Goal: Information Seeking & Learning: Learn about a topic

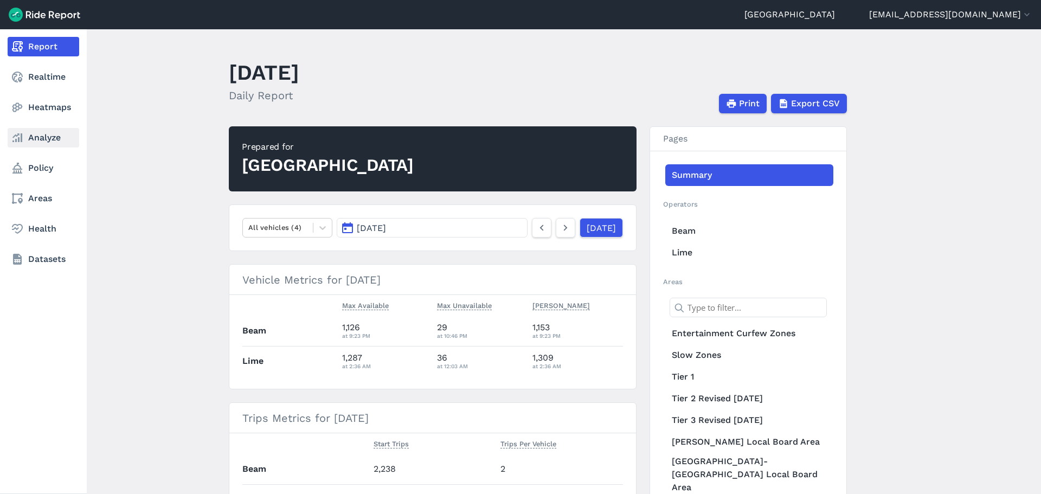
click at [55, 133] on link "Analyze" at bounding box center [44, 138] width 72 height 20
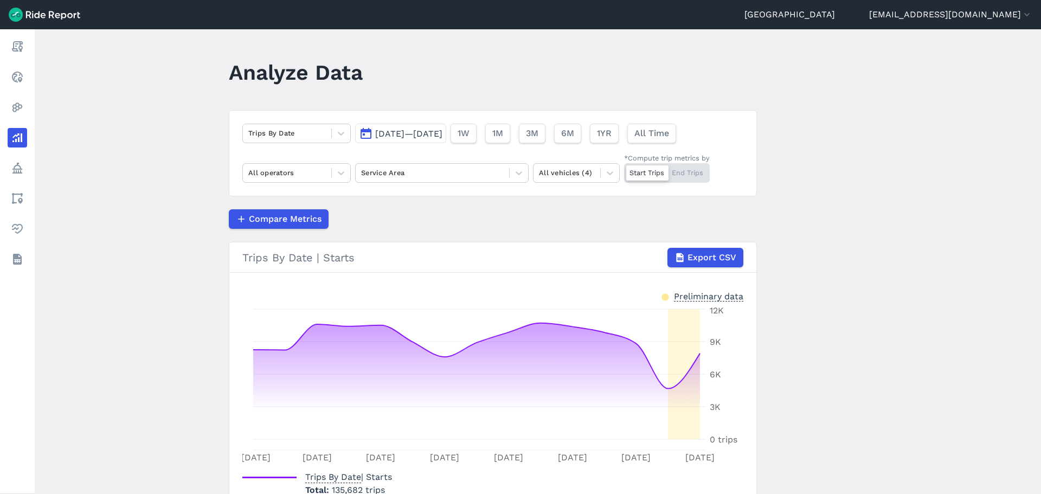
click at [433, 135] on span "[DATE]—[DATE]" at bounding box center [408, 133] width 67 height 10
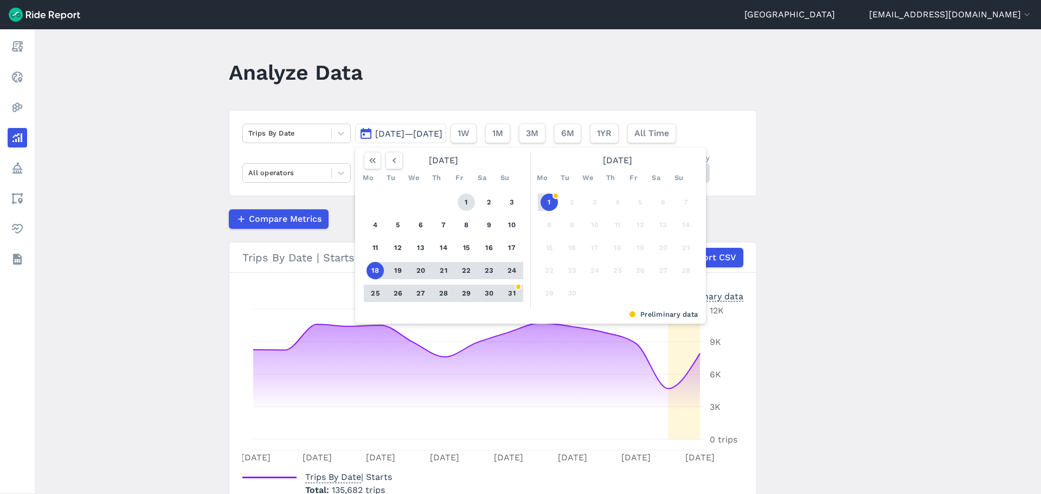
click at [465, 197] on button "1" at bounding box center [465, 201] width 17 height 17
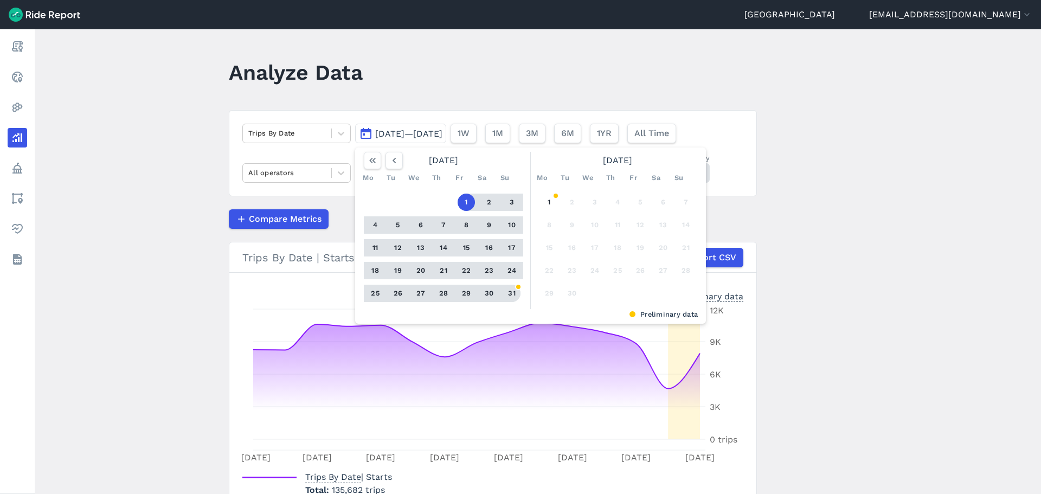
click at [515, 291] on button "31" at bounding box center [511, 293] width 17 height 17
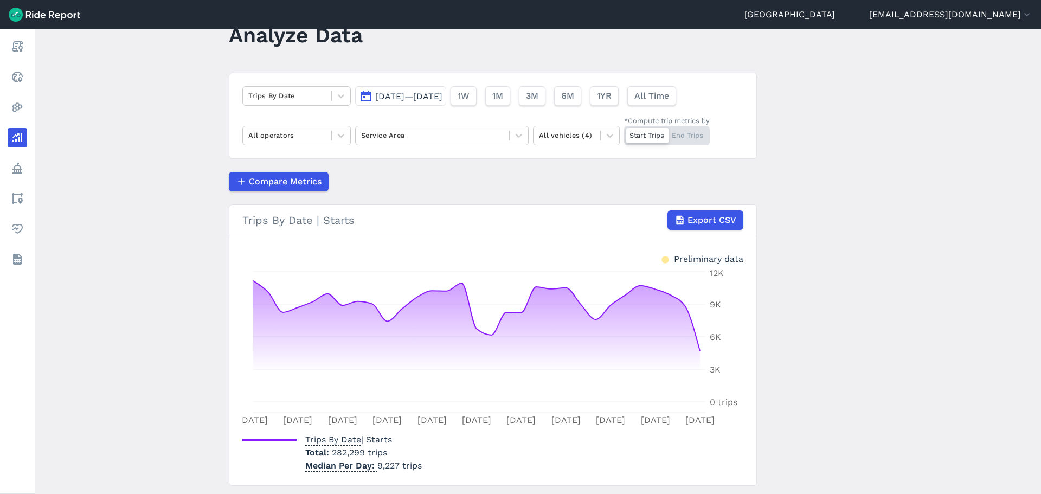
scroll to position [54, 0]
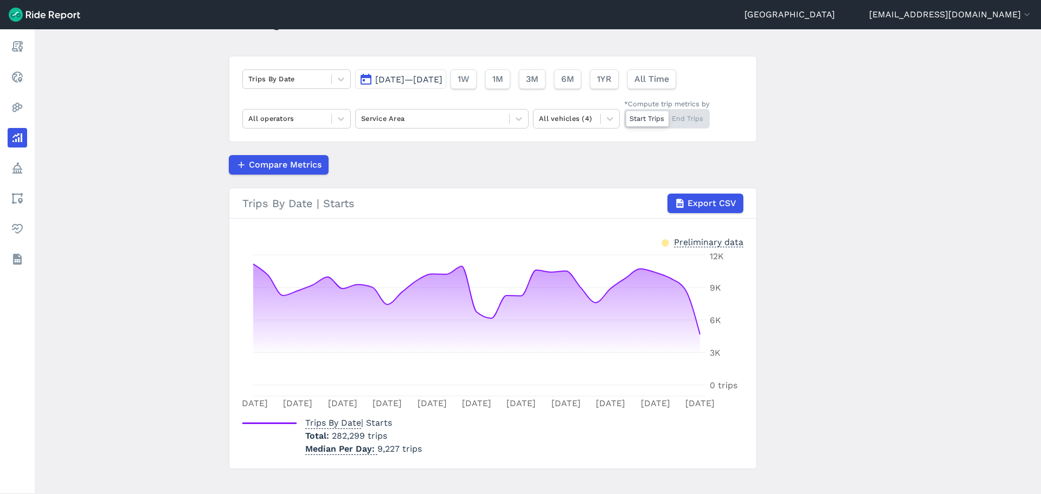
click at [392, 80] on span "[DATE]—[DATE]" at bounding box center [408, 79] width 67 height 10
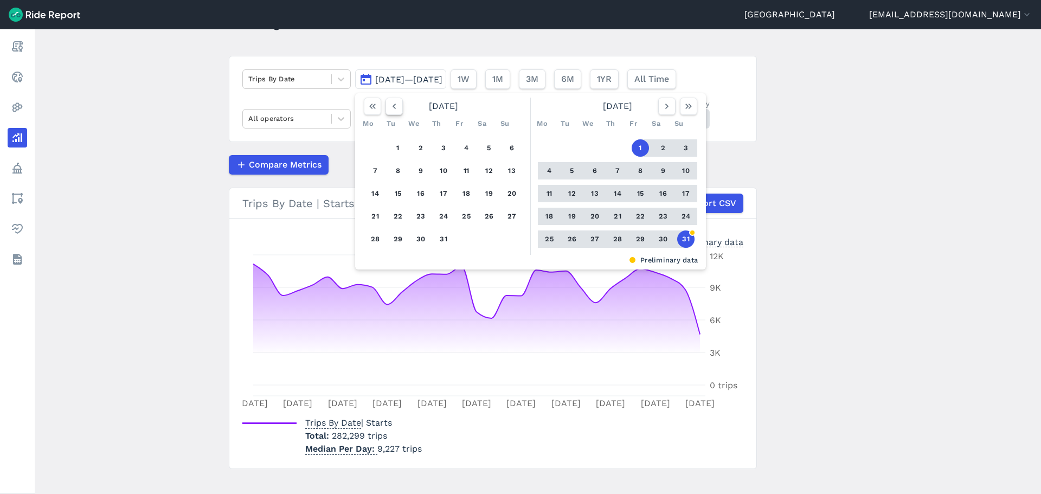
click at [399, 99] on button "button" at bounding box center [393, 106] width 17 height 17
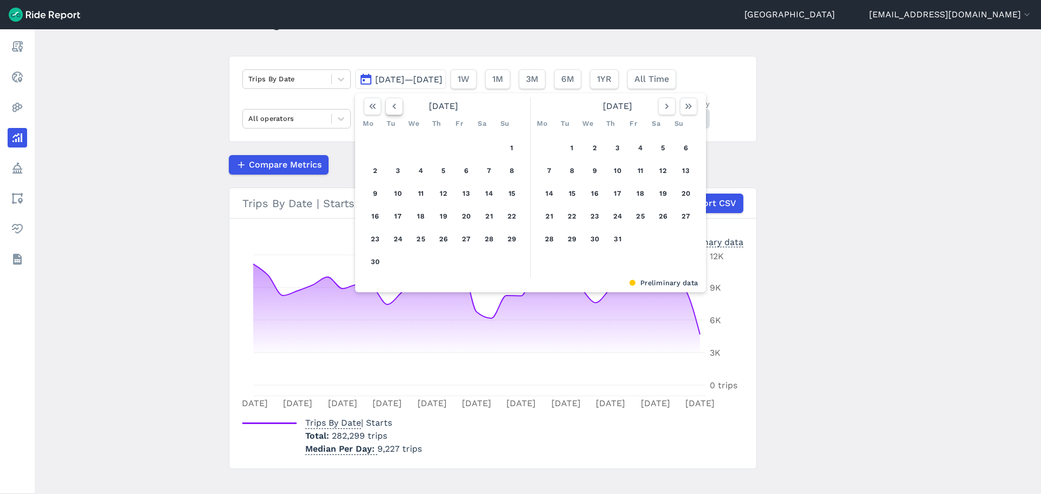
click at [397, 101] on icon "button" at bounding box center [394, 106] width 11 height 11
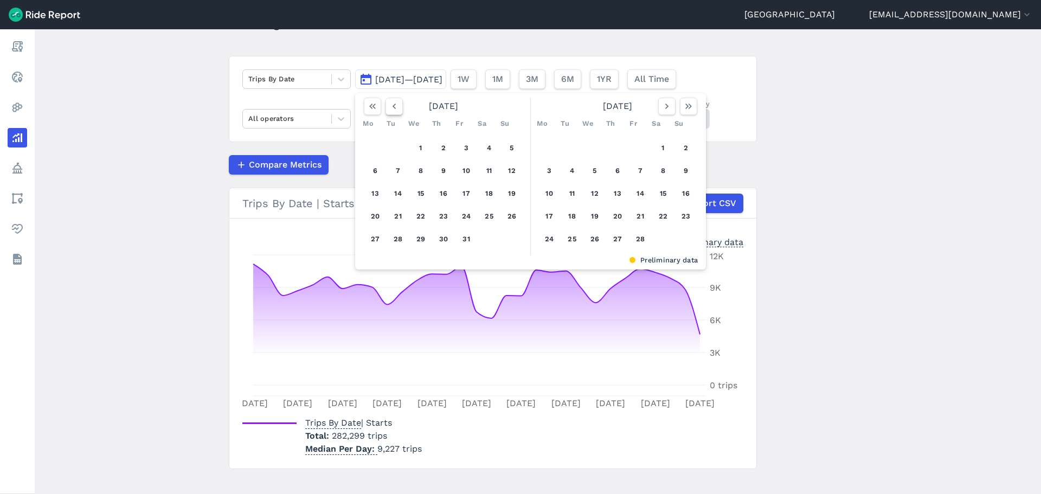
click at [397, 101] on icon "button" at bounding box center [394, 106] width 11 height 11
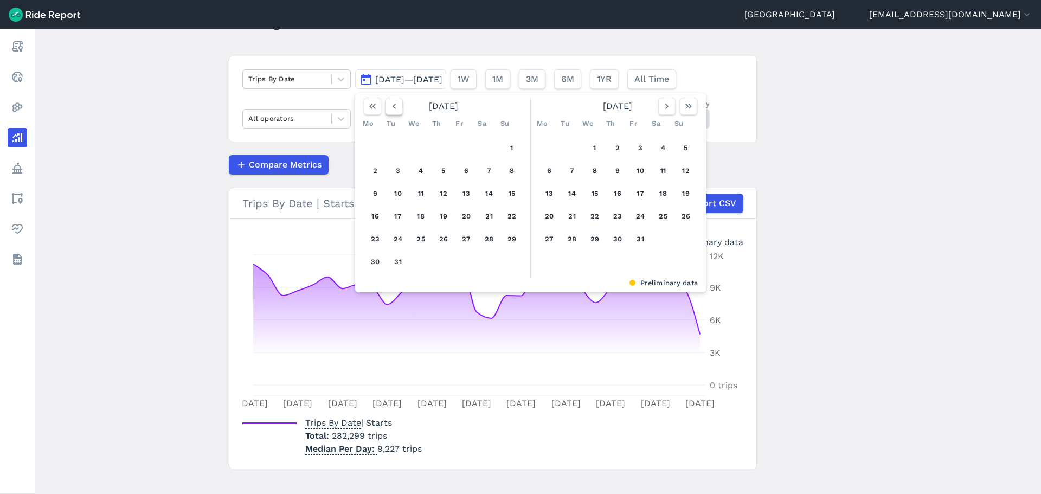
click at [397, 101] on icon "button" at bounding box center [394, 106] width 11 height 11
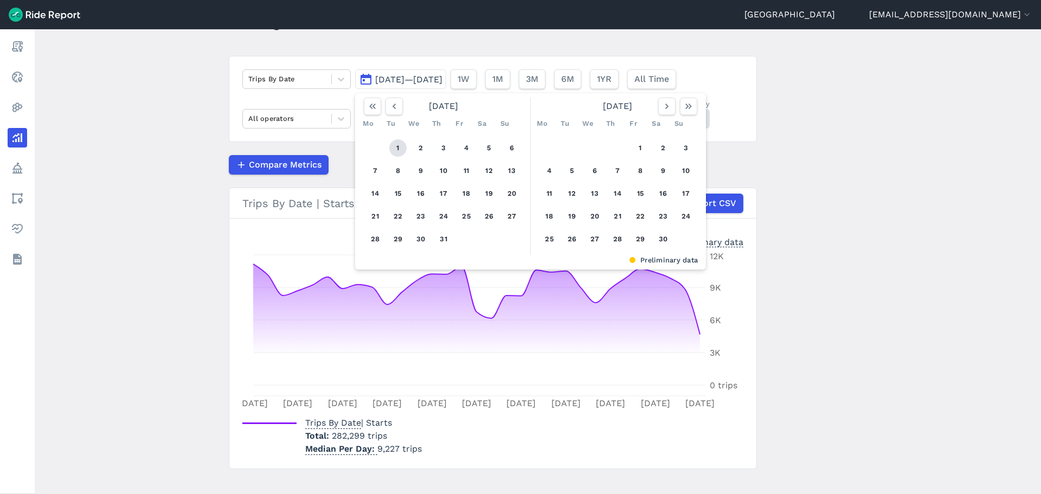
click at [395, 148] on button "1" at bounding box center [397, 147] width 17 height 17
click at [680, 109] on button "button" at bounding box center [688, 106] width 17 height 17
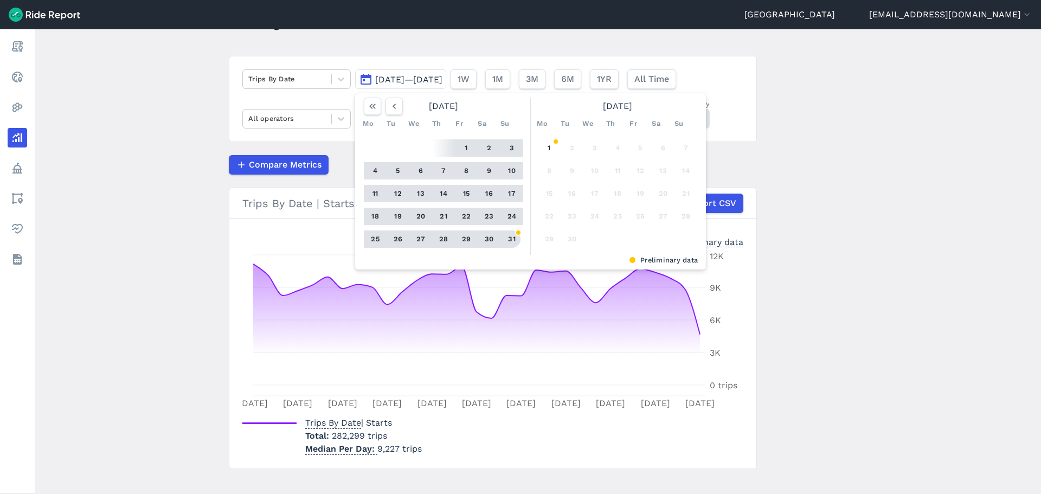
click at [509, 238] on button "31" at bounding box center [511, 238] width 17 height 17
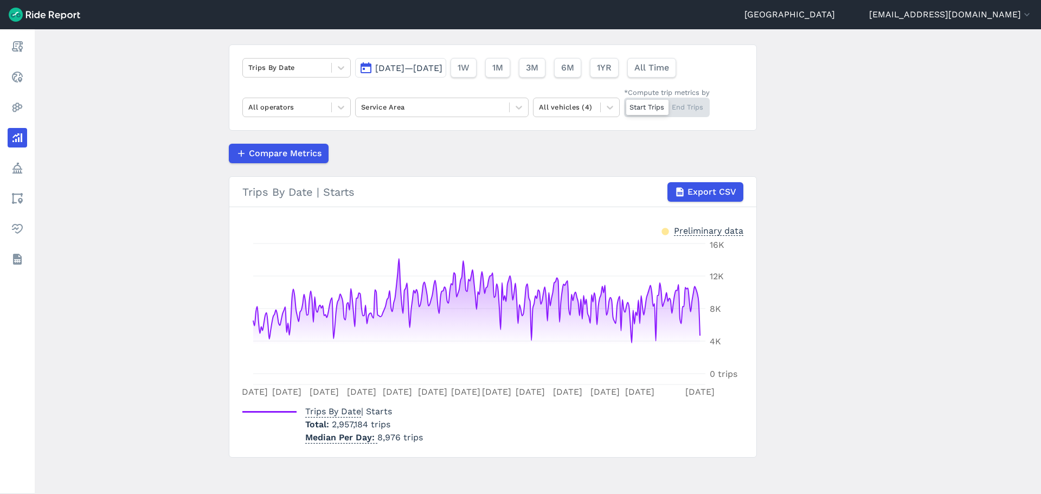
scroll to position [68, 0]
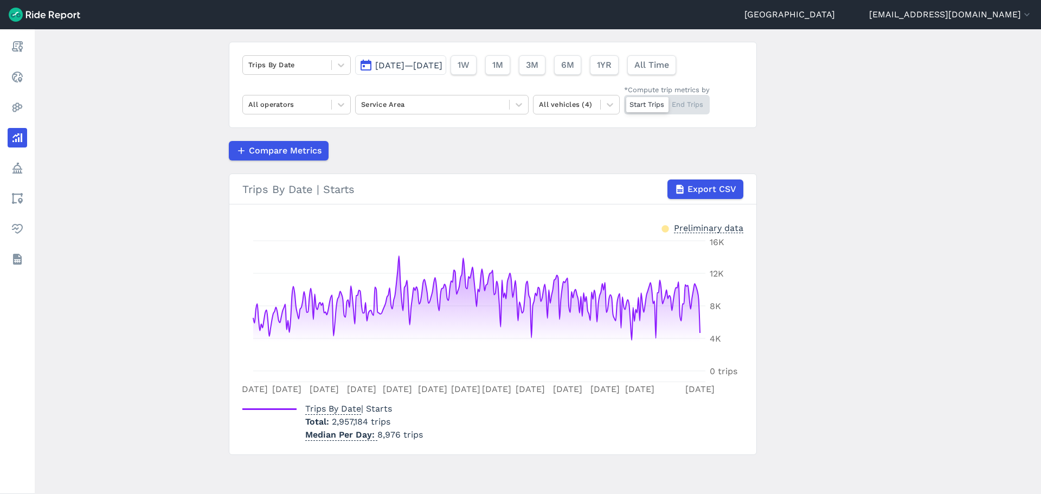
click at [183, 245] on main "Analyze Data Trips By Date [DATE]—[DATE] 1W 1M 3M 6M 1YR All Time All operators…" at bounding box center [538, 261] width 1006 height 464
click at [490, 104] on div at bounding box center [432, 104] width 143 height 12
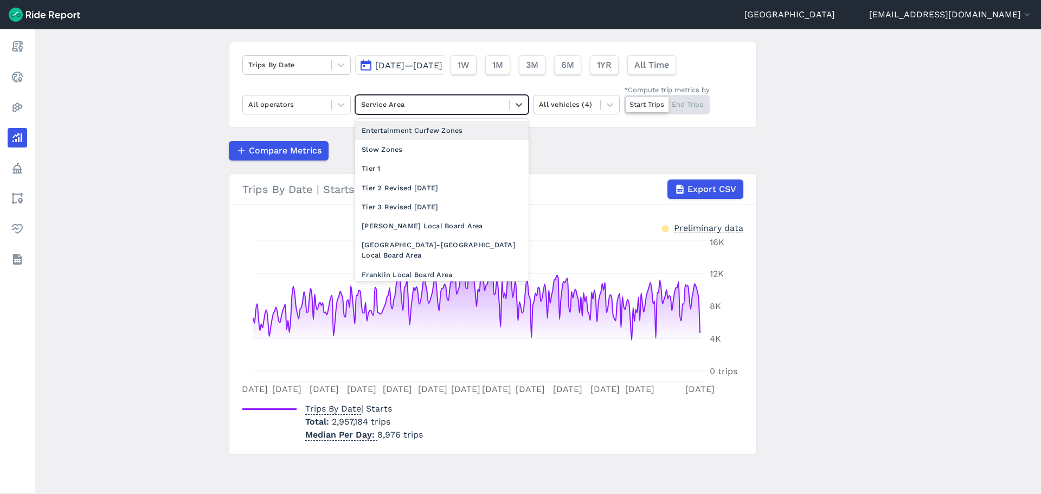
click at [489, 104] on div at bounding box center [432, 104] width 143 height 12
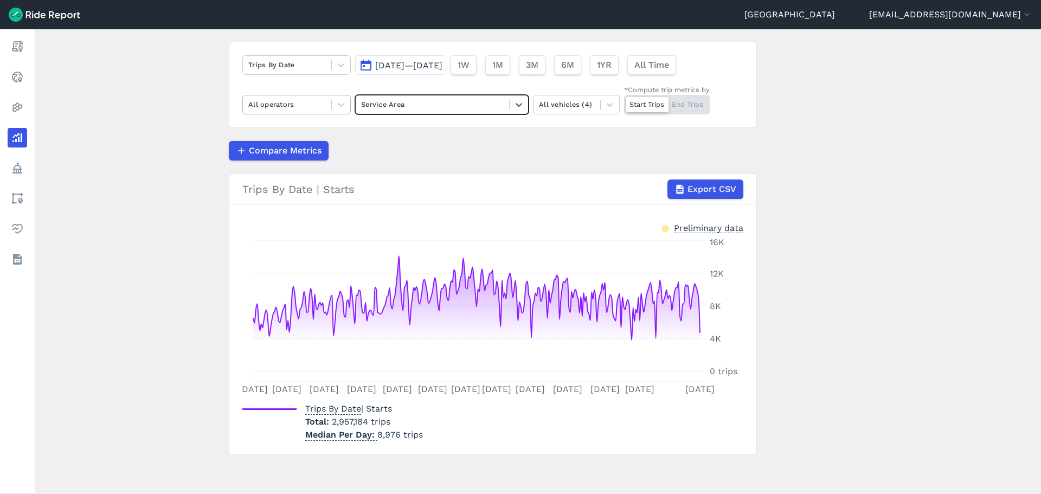
click at [288, 101] on div at bounding box center [287, 104] width 78 height 12
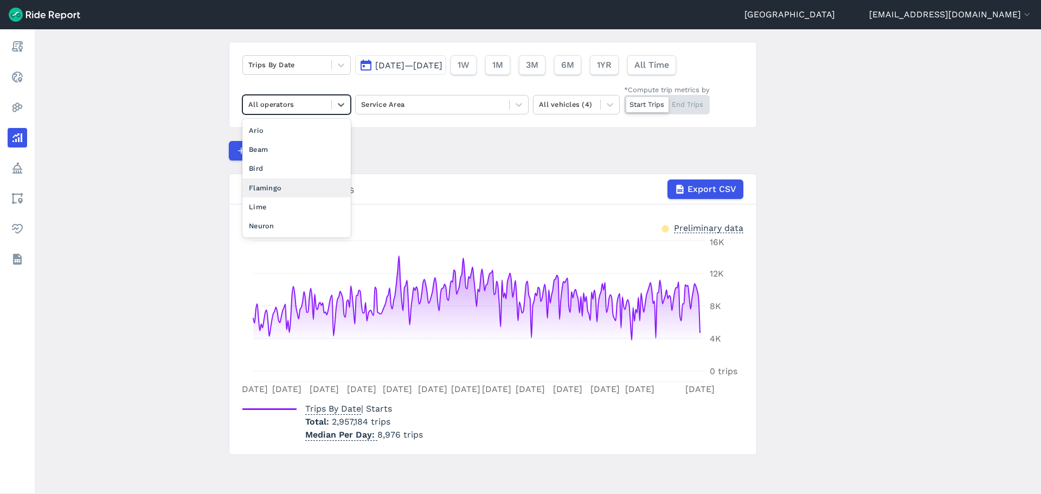
click at [276, 195] on div "Flamingo" at bounding box center [296, 187] width 108 height 19
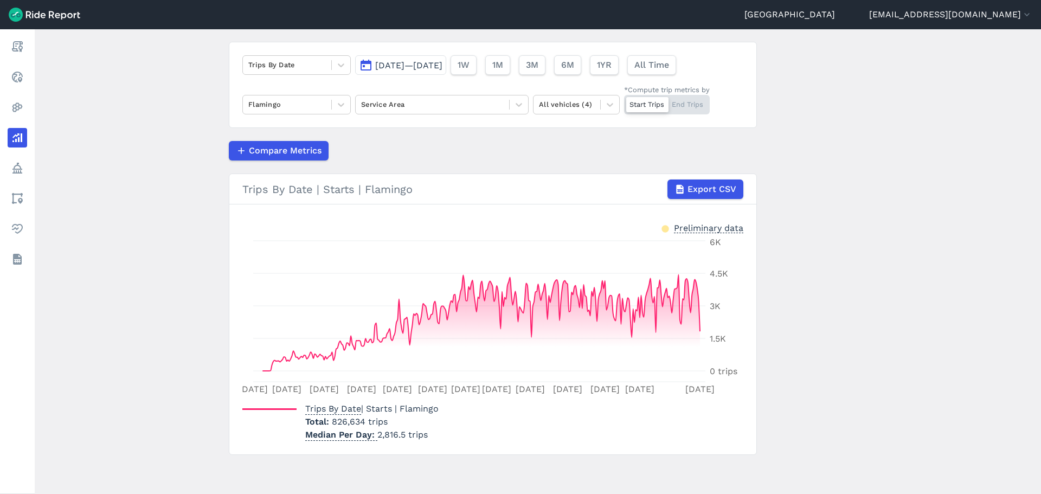
click at [418, 68] on span "[DATE]—[DATE]" at bounding box center [408, 65] width 67 height 10
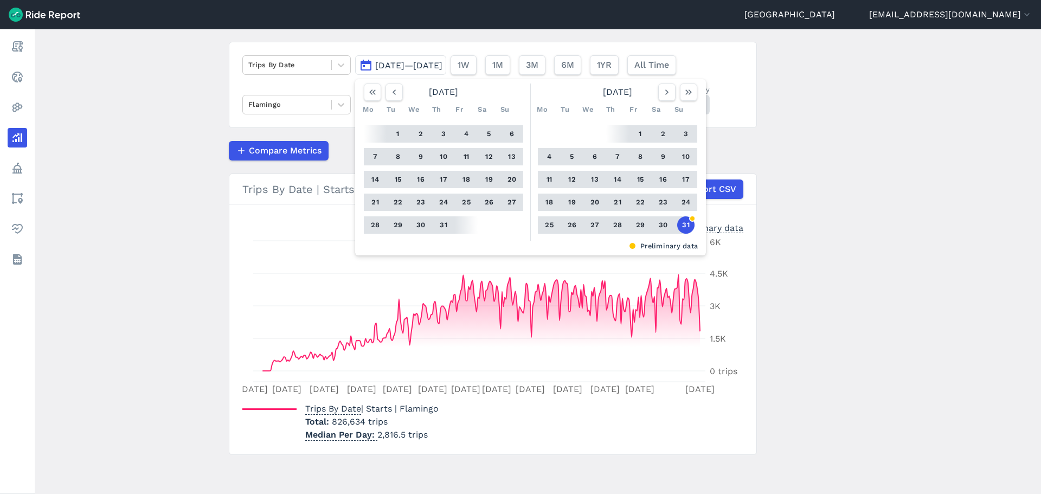
click at [640, 136] on button "1" at bounding box center [639, 133] width 17 height 17
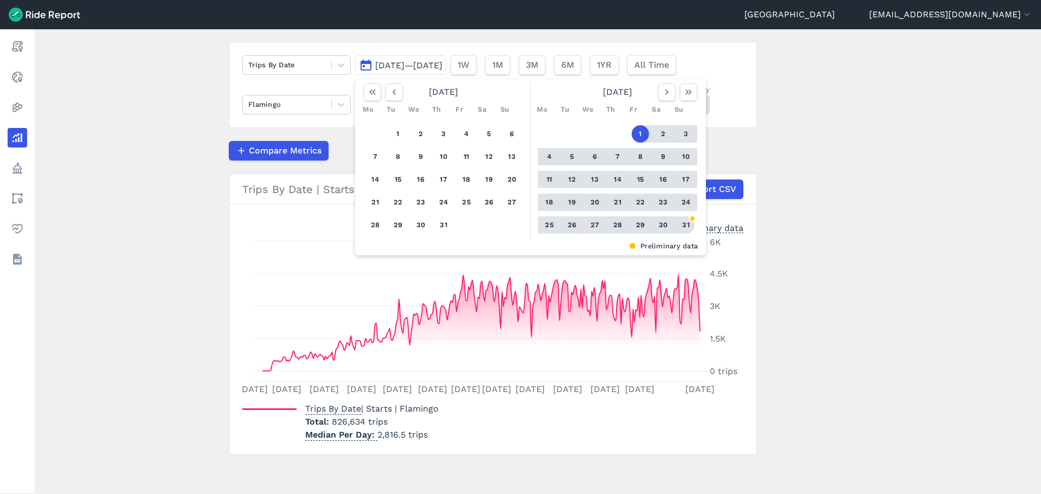
click at [680, 220] on button "31" at bounding box center [685, 224] width 17 height 17
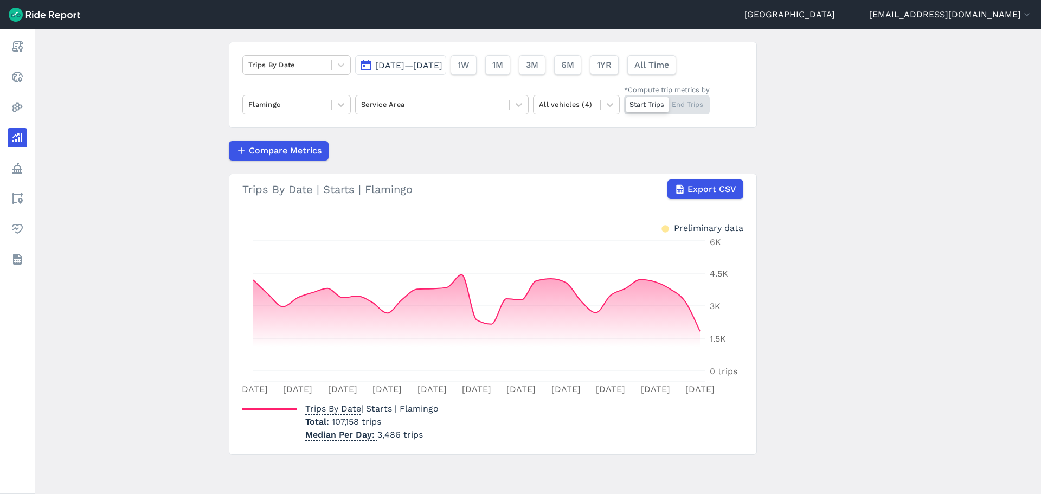
click at [600, 147] on div "Compare Metrics" at bounding box center [493, 151] width 528 height 20
click at [284, 102] on div at bounding box center [287, 104] width 78 height 12
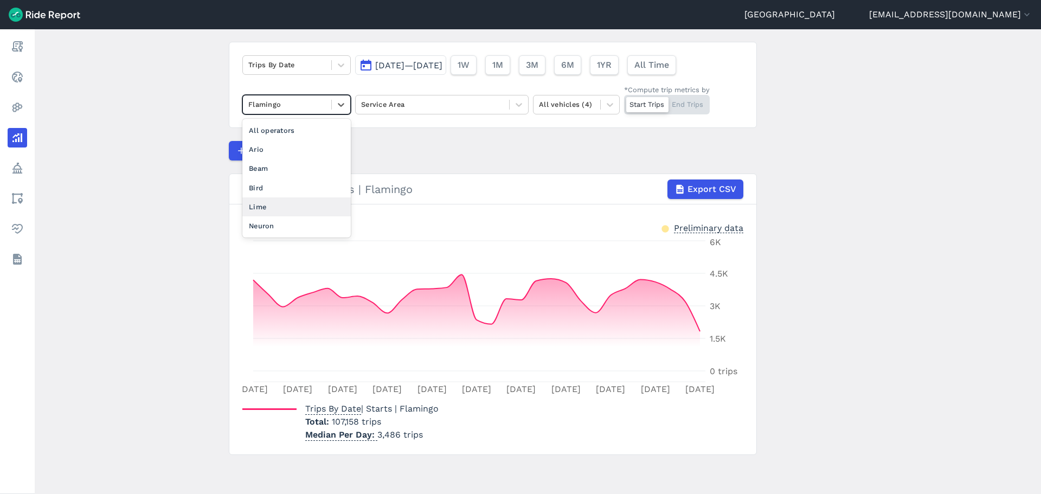
click at [276, 202] on div "Lime" at bounding box center [296, 206] width 108 height 19
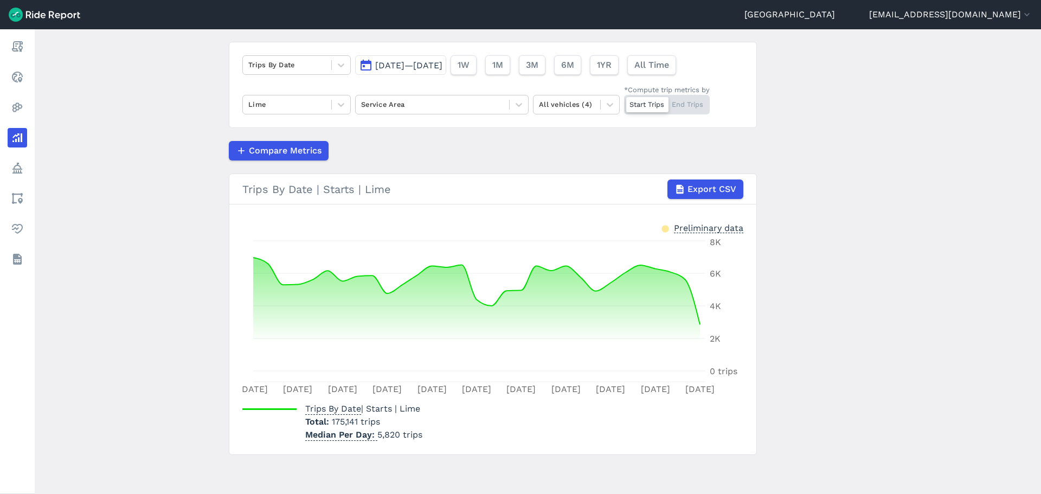
click at [442, 63] on span "[DATE]—[DATE]" at bounding box center [408, 65] width 67 height 10
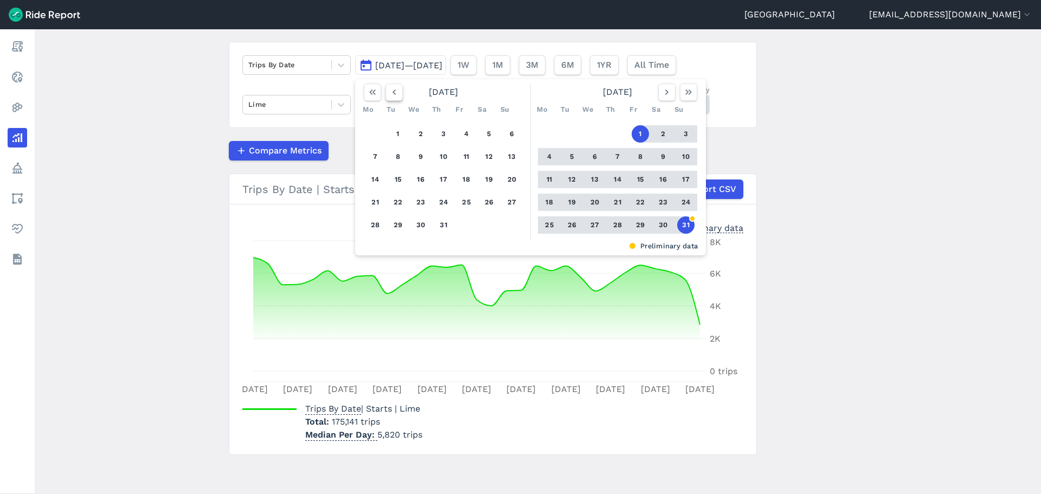
click at [395, 96] on icon "button" at bounding box center [394, 92] width 11 height 11
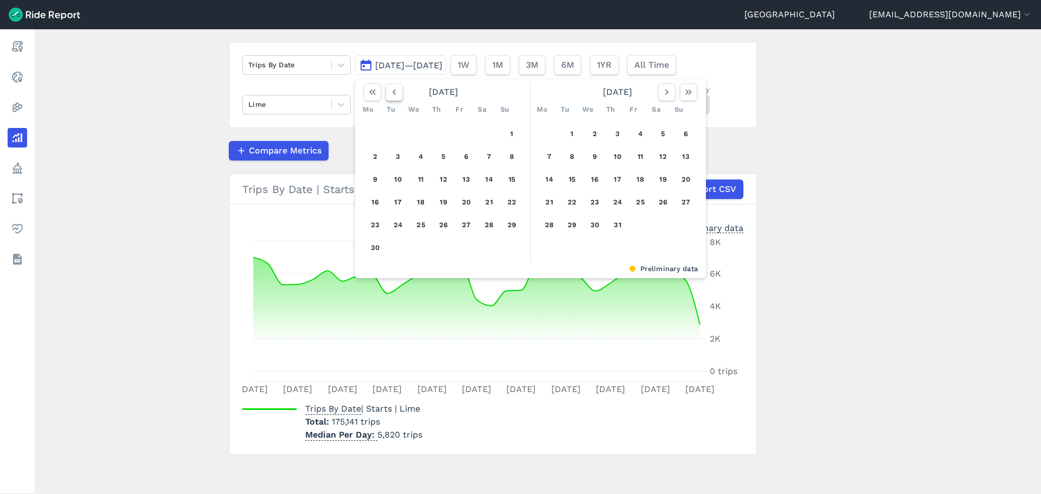
click at [395, 96] on icon "button" at bounding box center [394, 92] width 11 height 11
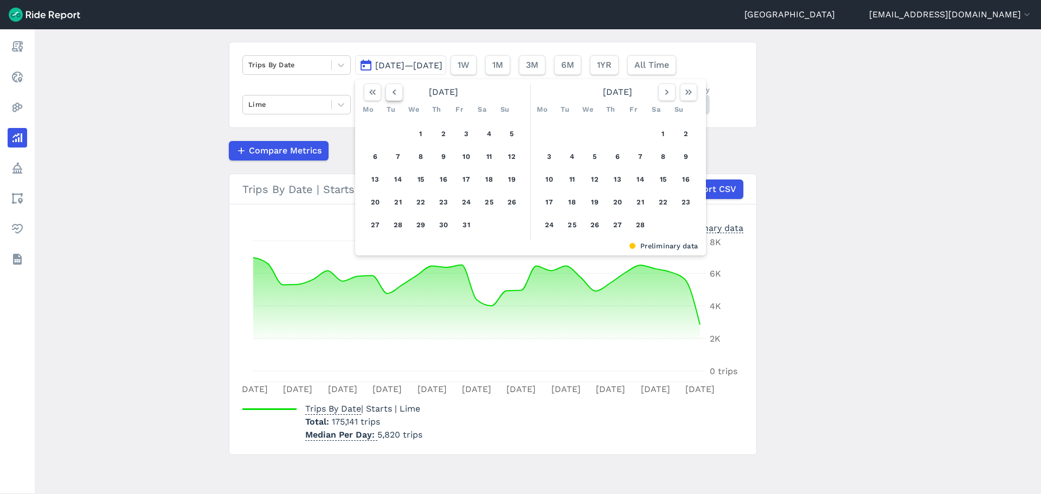
click at [395, 96] on icon "button" at bounding box center [394, 92] width 11 height 11
click at [399, 135] on button "1" at bounding box center [397, 133] width 17 height 17
click at [683, 95] on icon "button" at bounding box center [688, 92] width 11 height 11
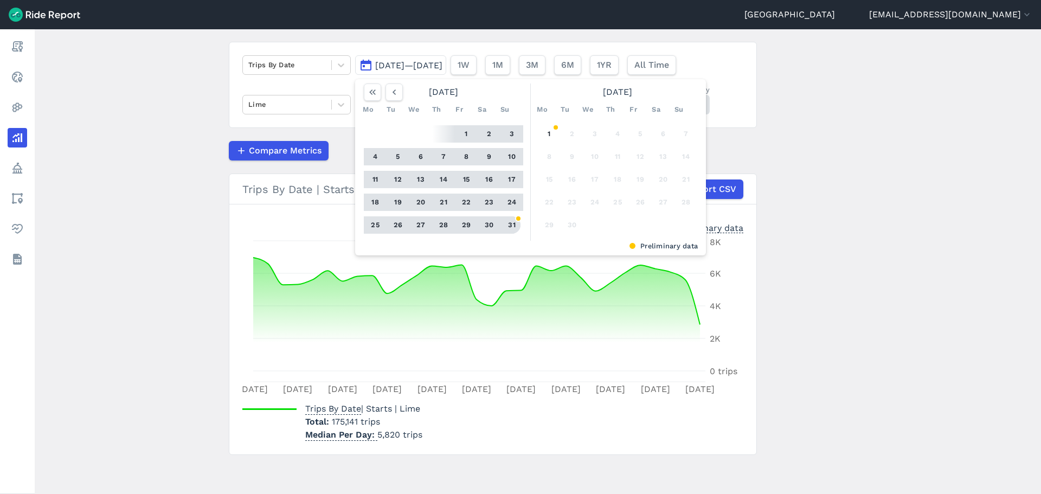
click at [511, 228] on button "31" at bounding box center [511, 224] width 17 height 17
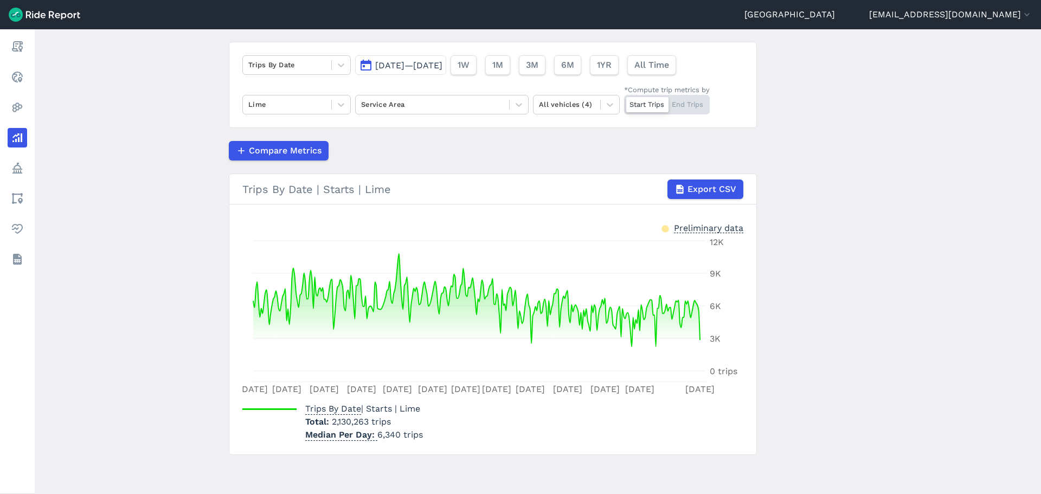
click at [418, 73] on button "[DATE]—[DATE]" at bounding box center [400, 65] width 91 height 20
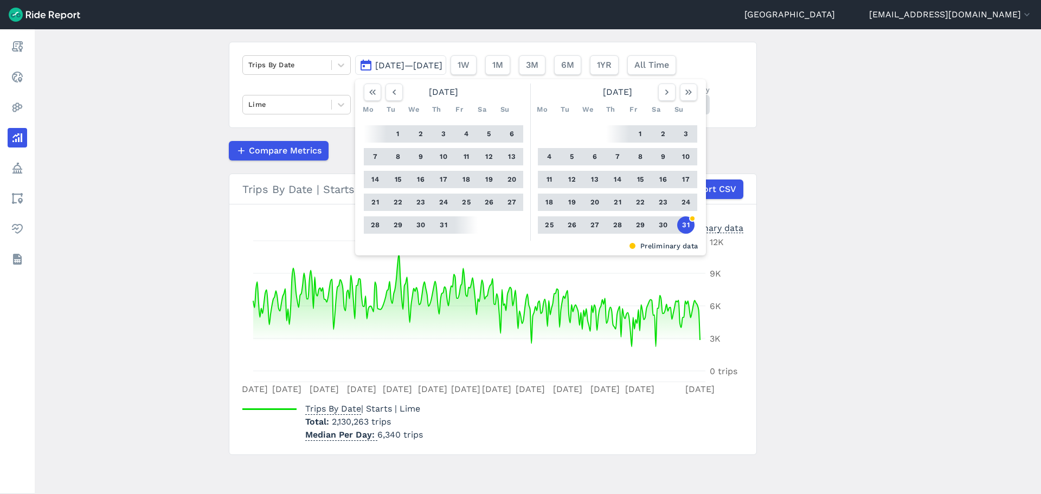
click at [641, 128] on button "1" at bounding box center [639, 133] width 17 height 17
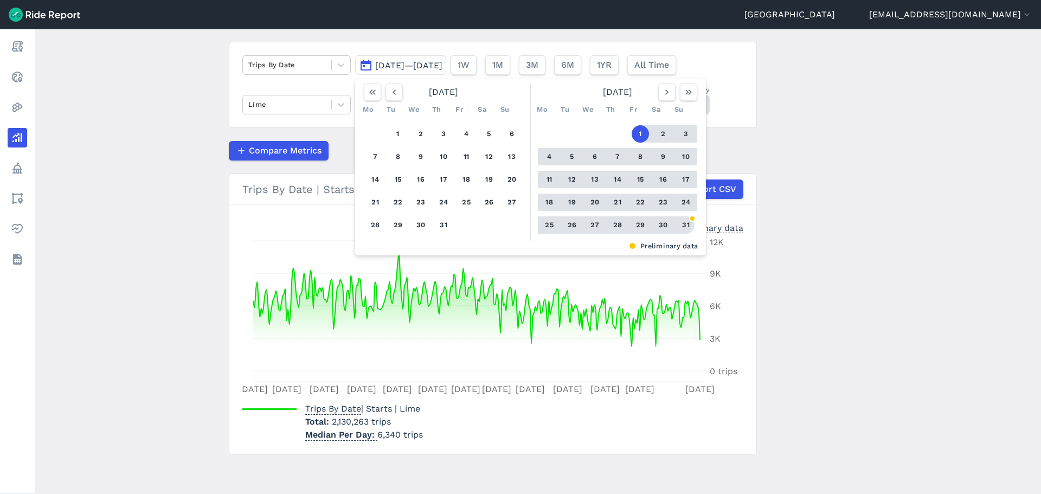
click at [688, 226] on button "31" at bounding box center [685, 224] width 17 height 17
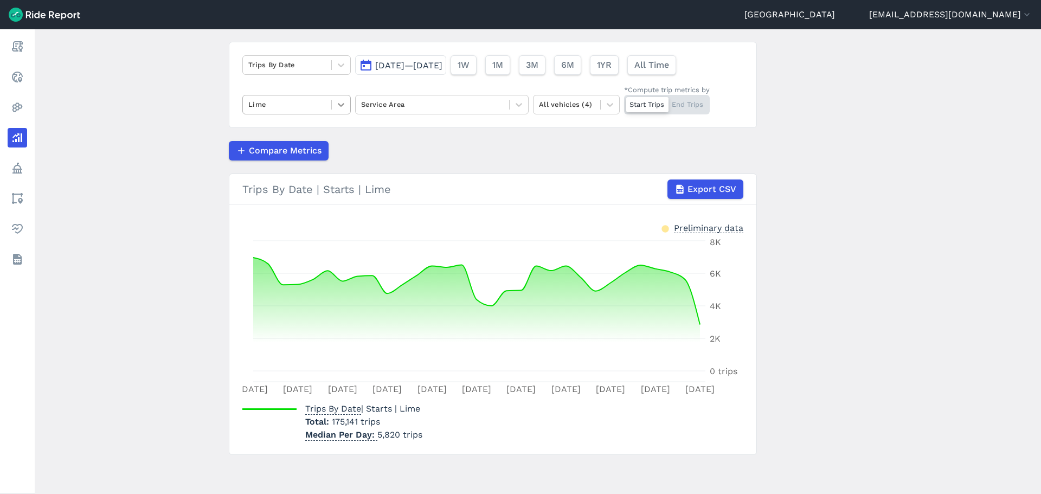
click at [332, 105] on div at bounding box center [341, 104] width 18 height 18
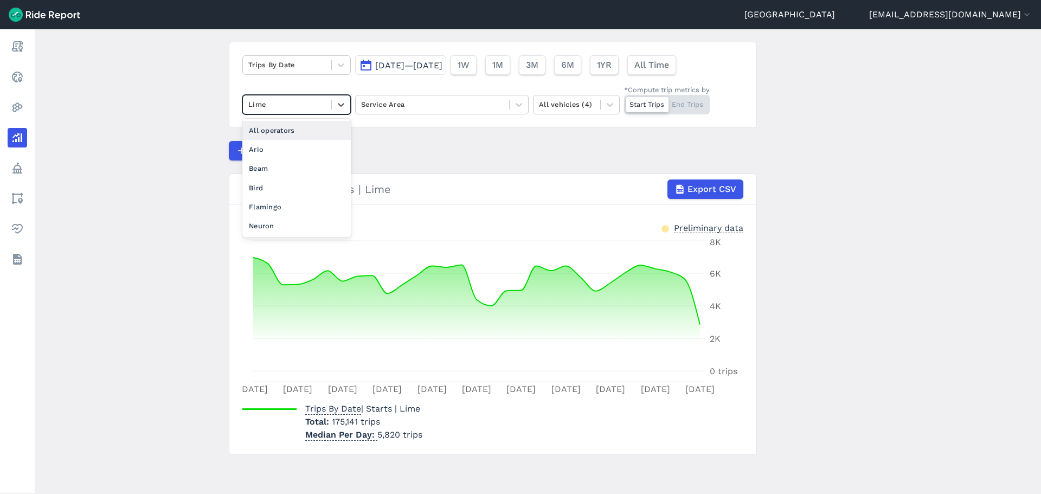
click at [298, 131] on div "All operators" at bounding box center [296, 130] width 108 height 19
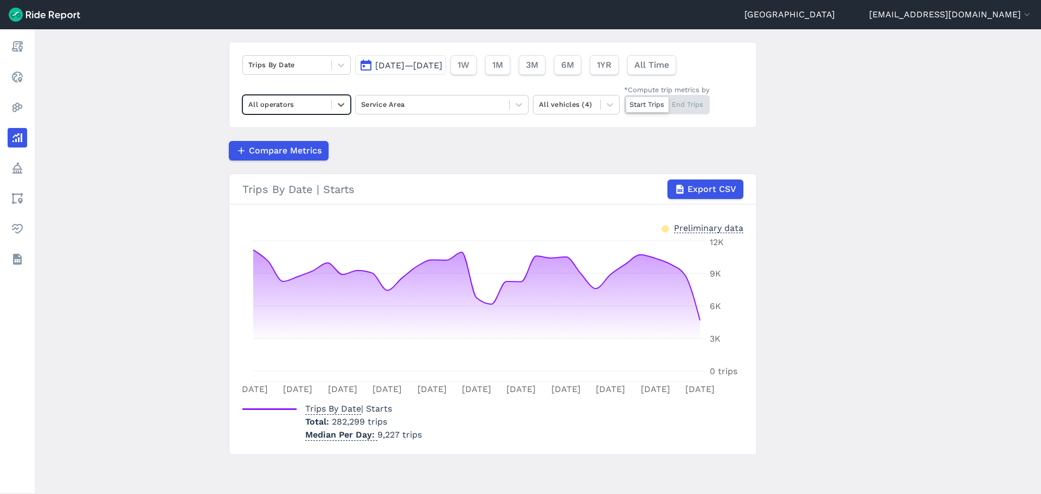
click at [479, 141] on div "Compare Metrics" at bounding box center [493, 151] width 528 height 20
drag, startPoint x: 389, startPoint y: 423, endPoint x: 331, endPoint y: 421, distance: 58.6
click at [331, 421] on p "Total 282,299 trips" at bounding box center [363, 421] width 117 height 13
click at [309, 106] on div at bounding box center [287, 104] width 78 height 12
click at [275, 204] on div "Lime" at bounding box center [296, 206] width 108 height 19
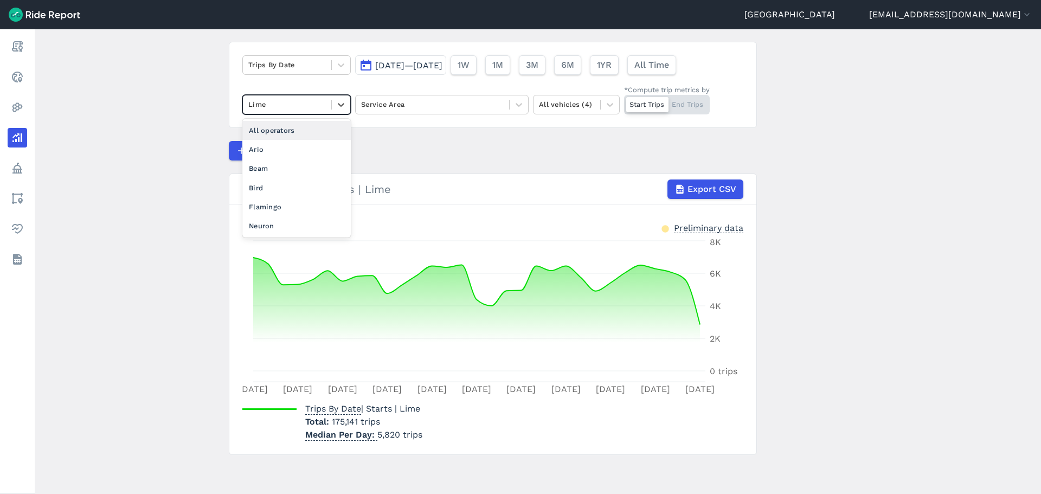
click at [307, 107] on div at bounding box center [287, 104] width 78 height 12
click at [295, 205] on div "Flamingo" at bounding box center [296, 206] width 108 height 19
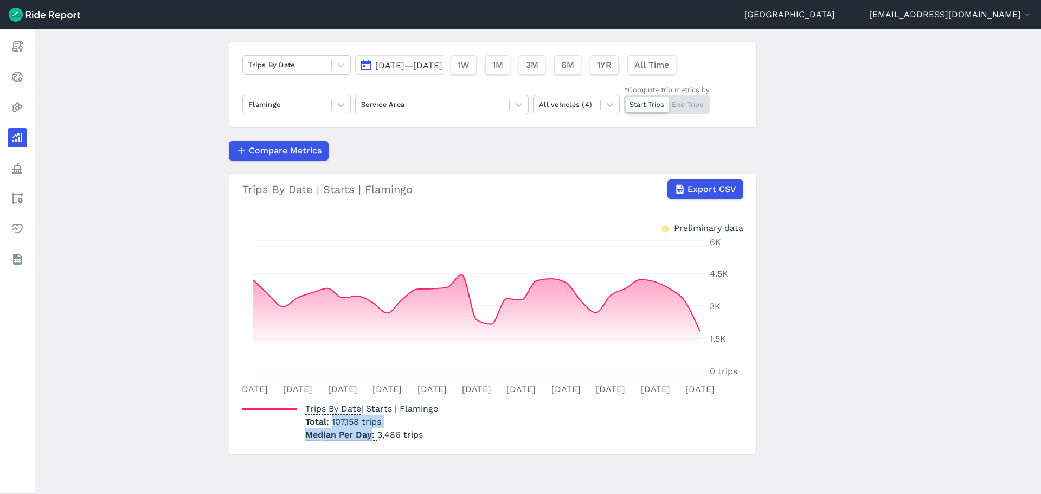
drag, startPoint x: 332, startPoint y: 422, endPoint x: 370, endPoint y: 426, distance: 38.2
click at [370, 426] on div "Trips By Date | Starts | Flamingo Total 107,158 trips Median Per Day 3,486 trips" at bounding box center [371, 421] width 133 height 39
click at [136, 396] on main "Analyze Data Trips By Date [DATE]—[DATE] 1W 1M 3M 6M 1YR All Time Flamingo Serv…" at bounding box center [538, 261] width 1006 height 464
click at [176, 328] on main "Analyze Data Trips By Date [DATE]—[DATE] 1W 1M 3M 6M 1YR All Time Flamingo Serv…" at bounding box center [538, 261] width 1006 height 464
click at [417, 64] on span "[DATE]—[DATE]" at bounding box center [408, 65] width 67 height 10
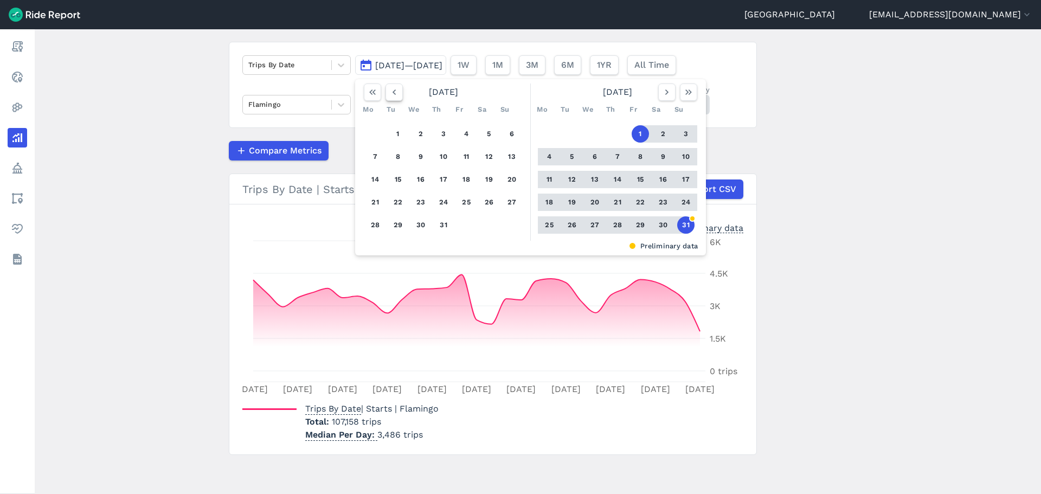
click at [396, 91] on icon "button" at bounding box center [394, 92] width 11 height 11
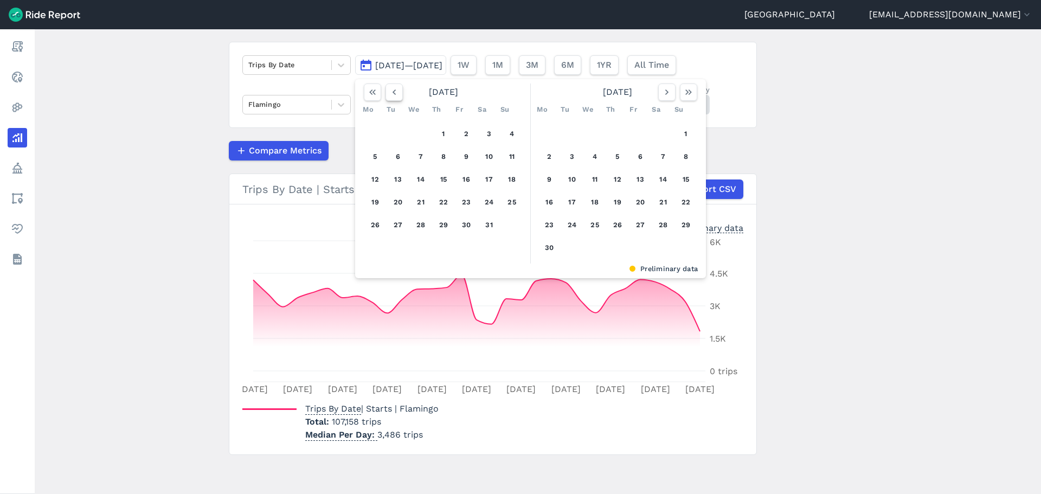
click at [396, 91] on icon "button" at bounding box center [394, 92] width 11 height 11
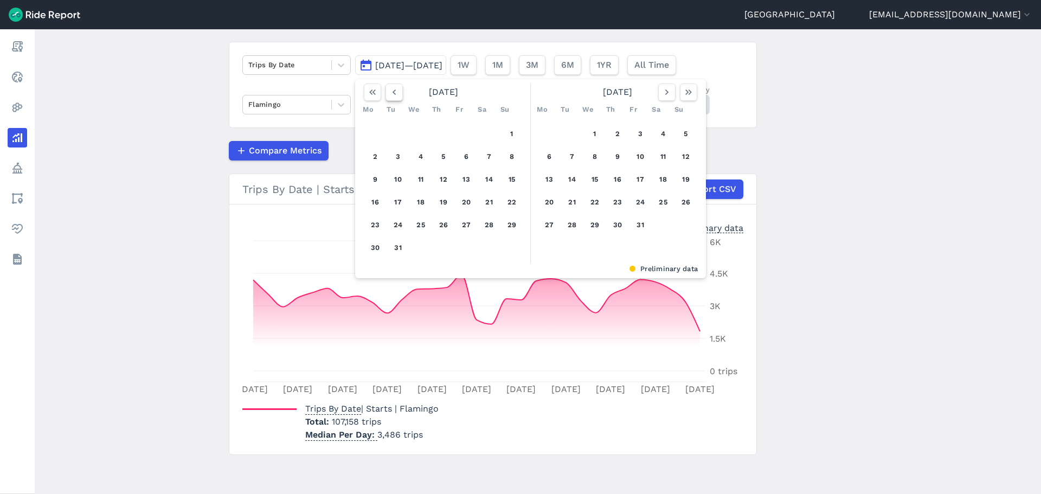
click at [396, 91] on icon "button" at bounding box center [394, 92] width 11 height 11
click at [395, 132] on button "1" at bounding box center [397, 133] width 17 height 17
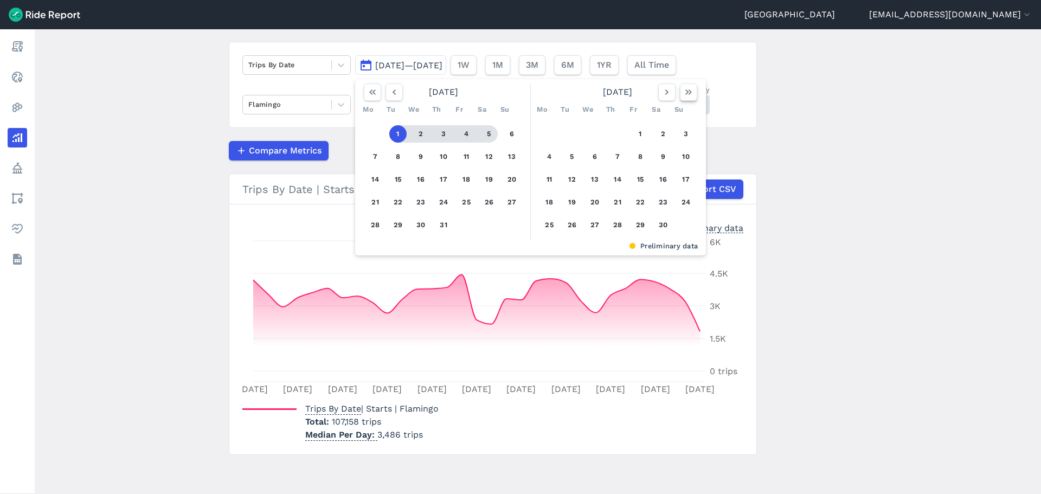
click at [681, 92] on button "button" at bounding box center [688, 91] width 17 height 17
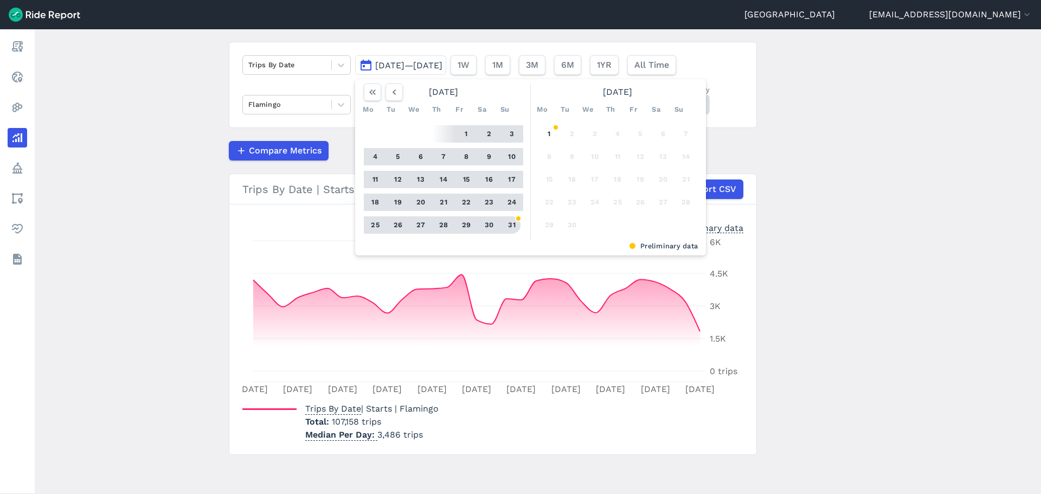
click at [512, 222] on button "31" at bounding box center [511, 224] width 17 height 17
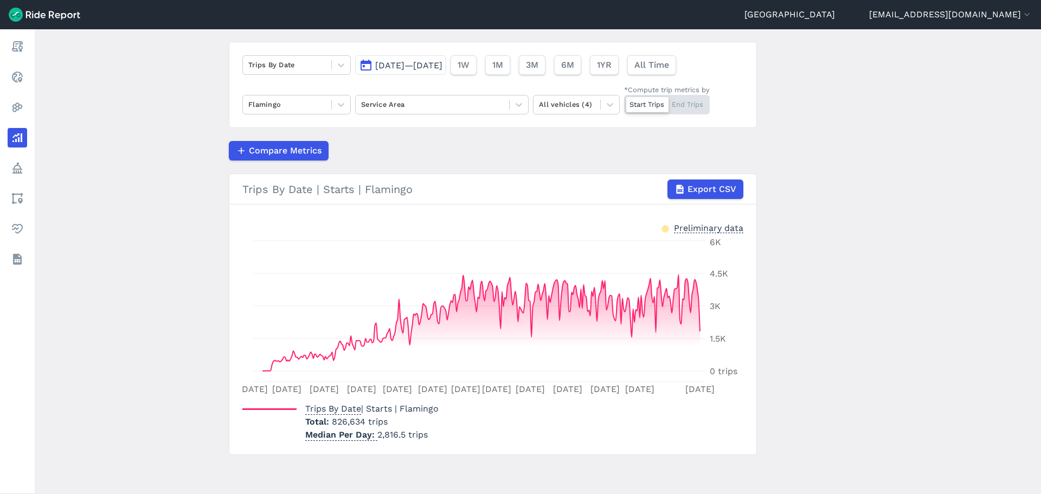
click at [152, 306] on main "Analyze Data Trips By Date [DATE]—[DATE] 1W 1M 3M 6M 1YR All Time Flamingo Serv…" at bounding box center [538, 261] width 1006 height 464
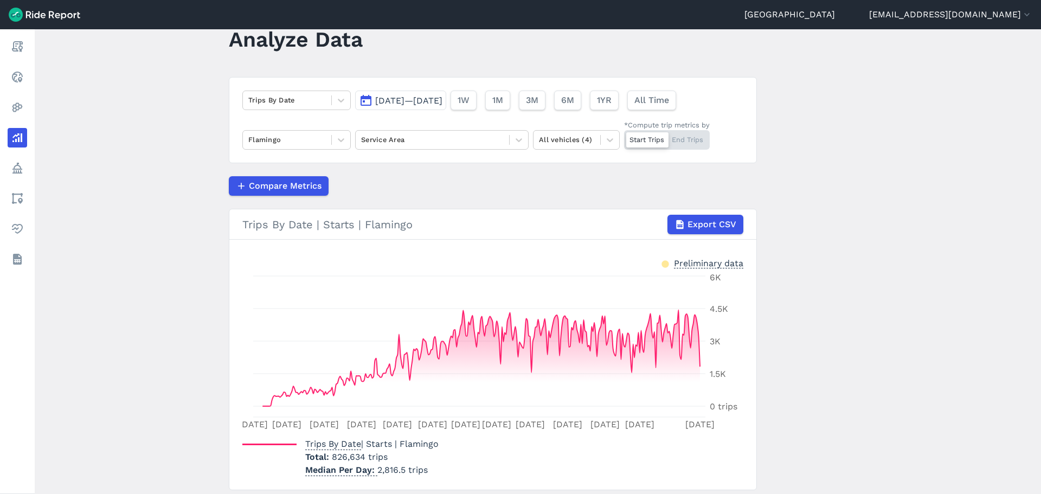
scroll to position [14, 0]
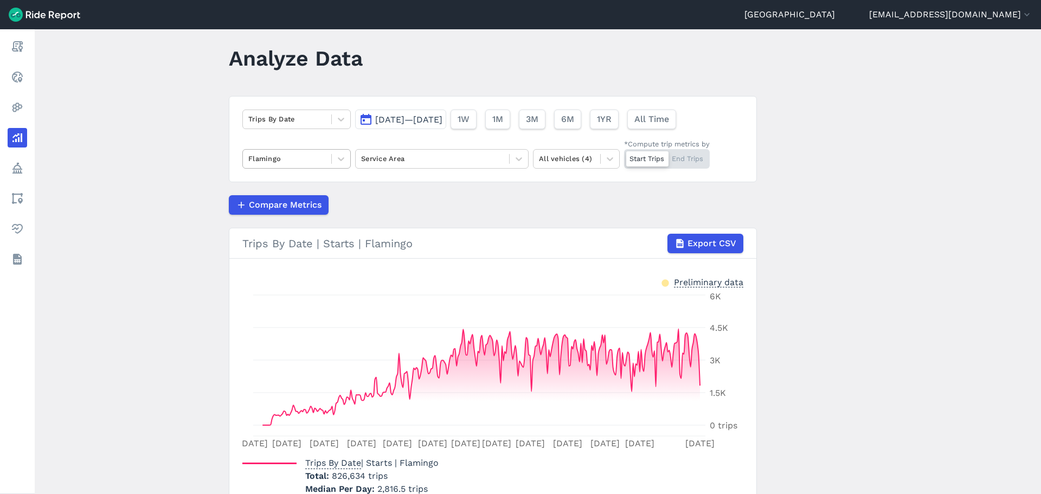
click at [328, 162] on div "Flamingo" at bounding box center [287, 158] width 88 height 17
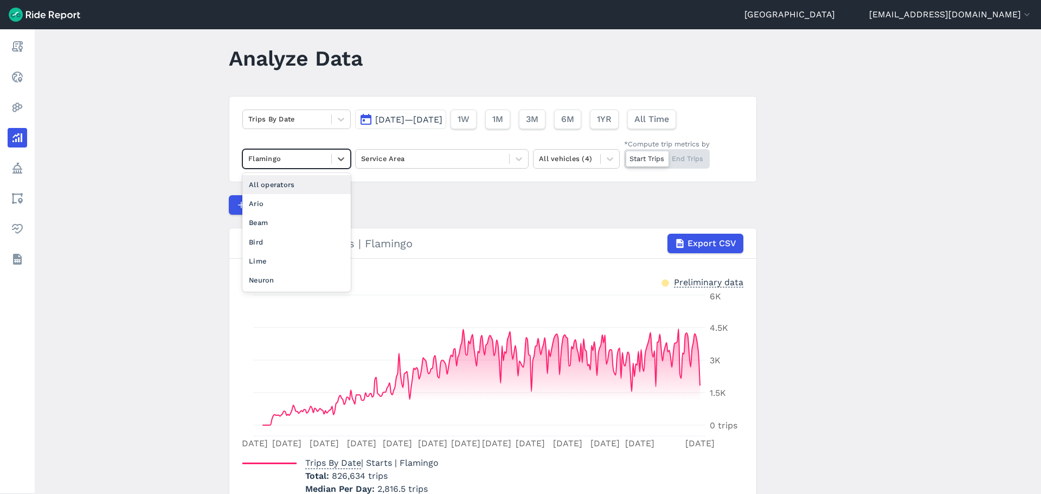
click at [296, 190] on div "All operators" at bounding box center [296, 184] width 108 height 19
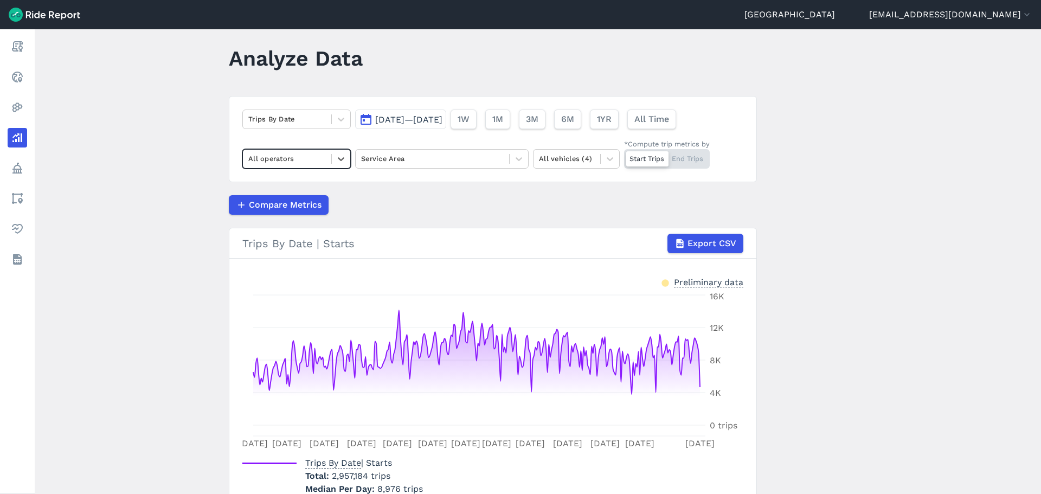
click at [428, 202] on div "Compare Metrics" at bounding box center [493, 205] width 528 height 20
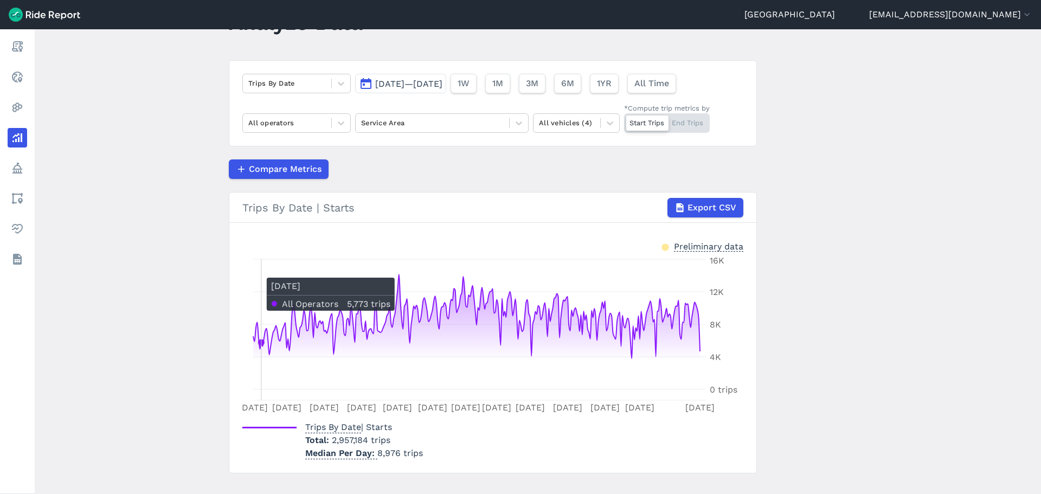
scroll to position [68, 0]
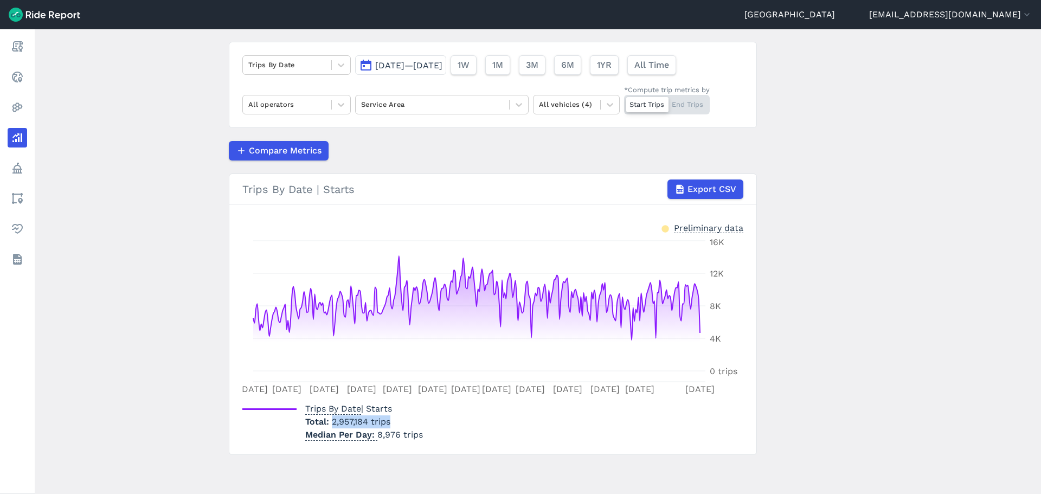
drag, startPoint x: 393, startPoint y: 425, endPoint x: 332, endPoint y: 420, distance: 61.5
click at [332, 420] on p "Total 2,957,184 trips" at bounding box center [364, 421] width 118 height 13
click at [206, 406] on main "Analyze Data Trips By Date [DATE]—[DATE] 1W 1M 3M 6M 1YR All Time All operators…" at bounding box center [538, 261] width 1006 height 464
drag, startPoint x: 396, startPoint y: 421, endPoint x: 331, endPoint y: 422, distance: 65.1
click at [331, 422] on p "Total 2,957,184 trips" at bounding box center [364, 421] width 118 height 13
